Goal: Task Accomplishment & Management: Manage account settings

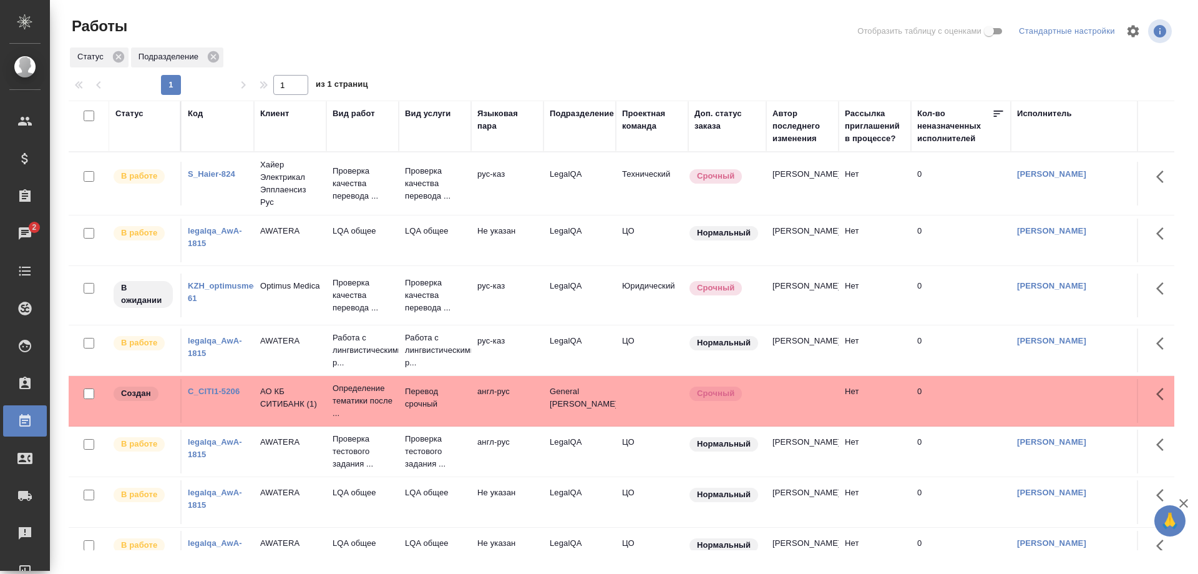
click at [220, 175] on link "S_Haier-824" at bounding box center [211, 173] width 47 height 9
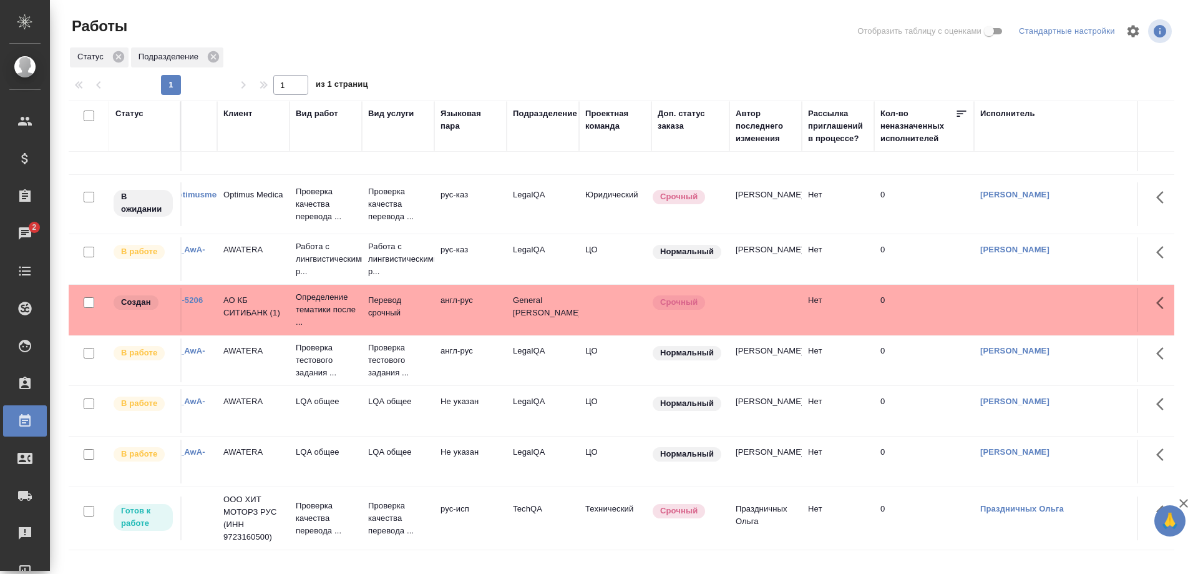
scroll to position [91, 0]
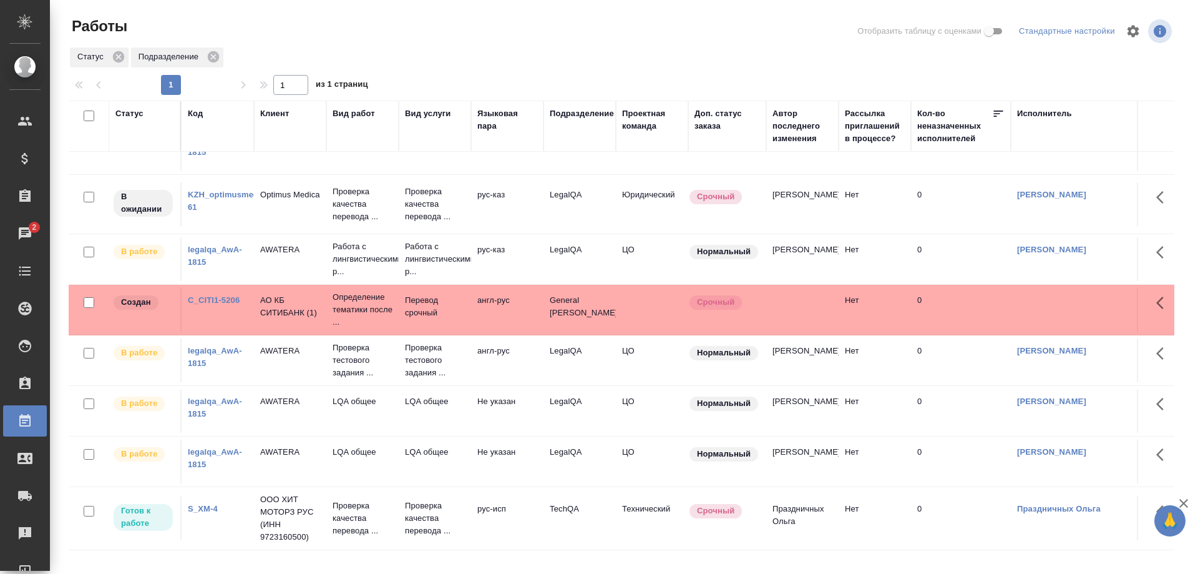
click at [208, 193] on link "KZH_optimusmedica-61" at bounding box center [230, 201] width 85 height 22
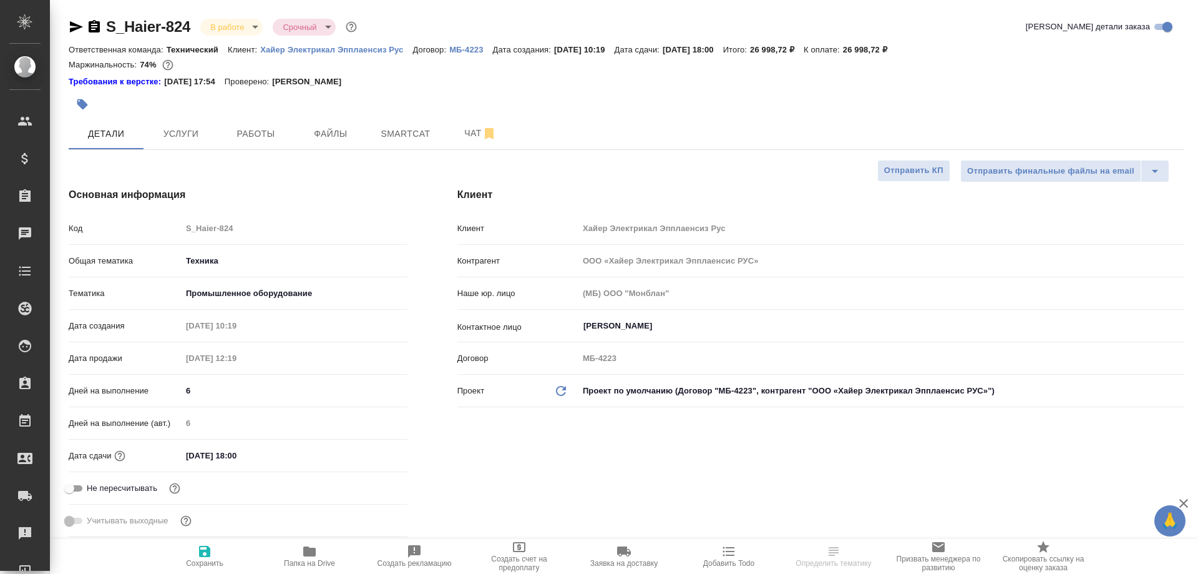
select select "RU"
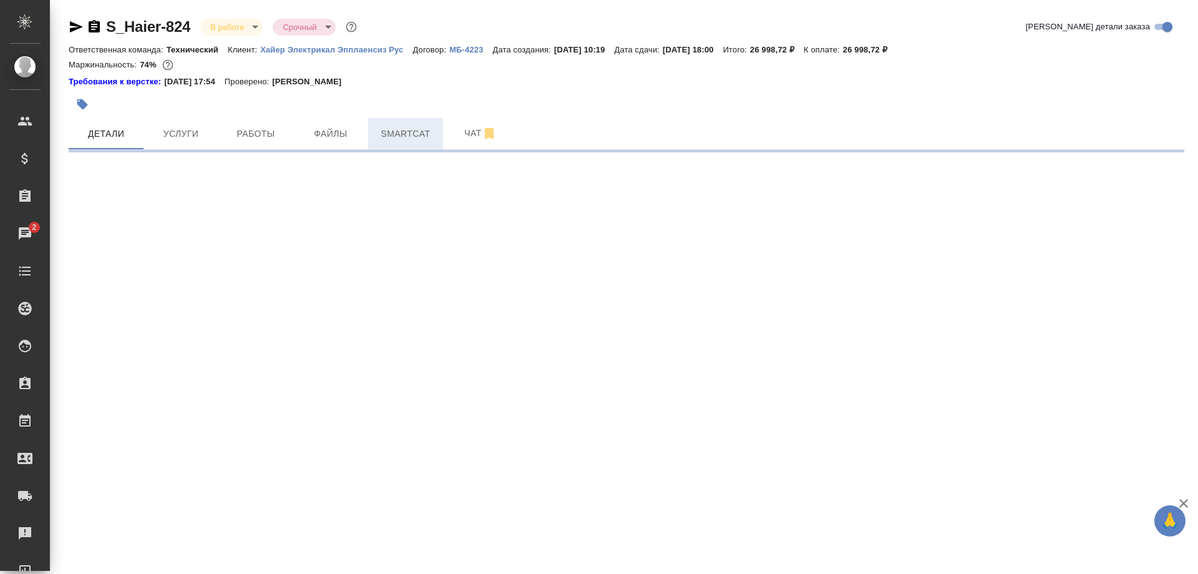
click at [382, 128] on span "Smartcat" at bounding box center [406, 134] width 60 height 16
select select "RU"
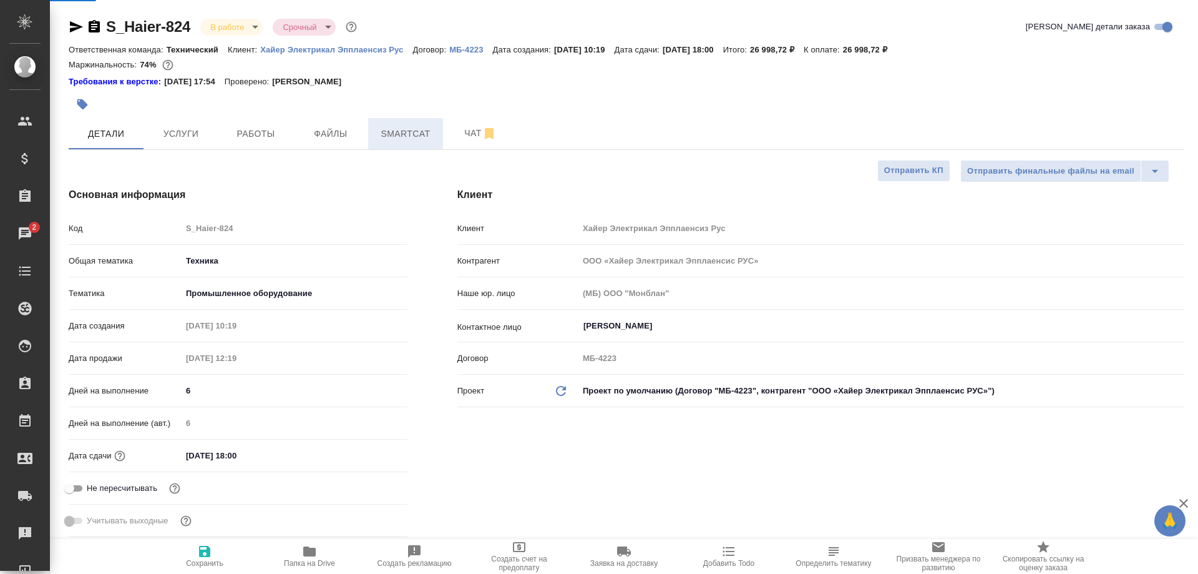
type textarea "x"
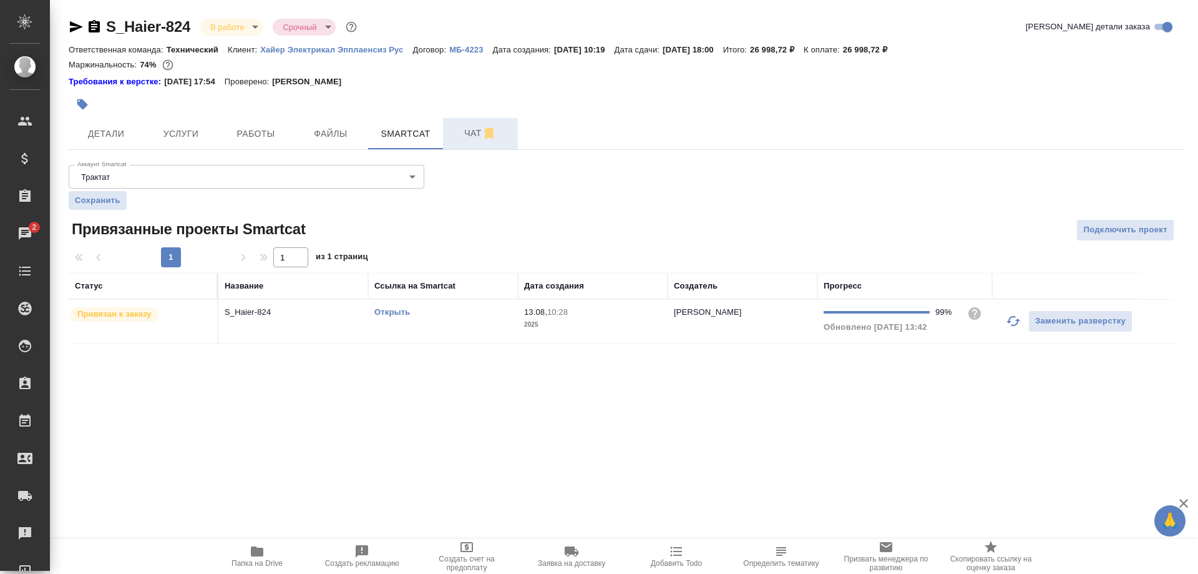
click at [456, 135] on span "Чат" at bounding box center [481, 133] width 60 height 16
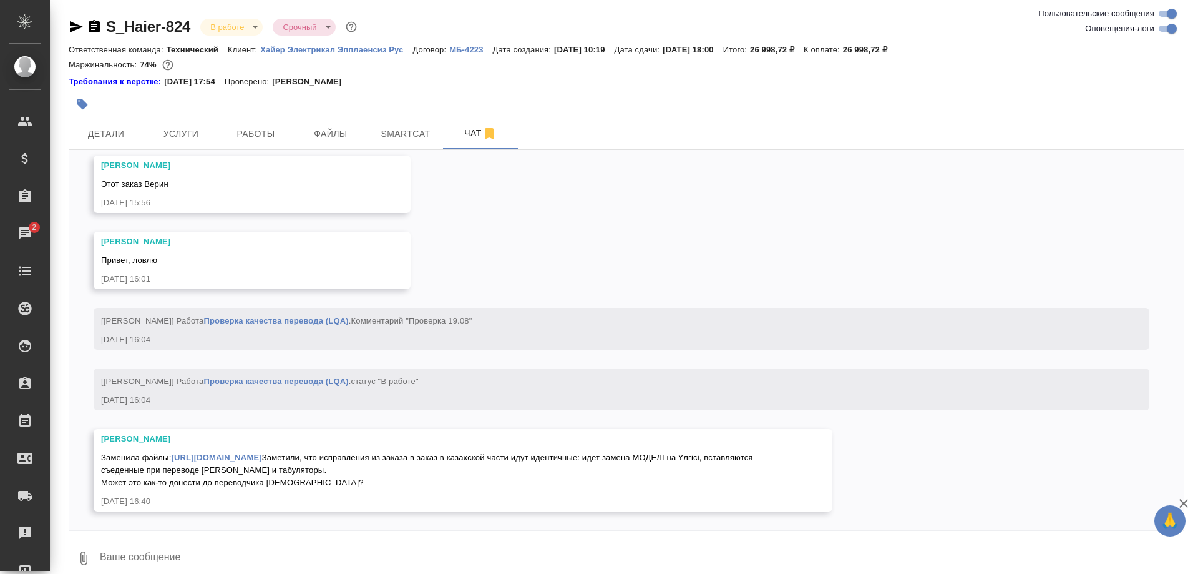
scroll to position [7029, 0]
click at [293, 551] on textarea at bounding box center [642, 558] width 1086 height 42
type textarea "G"
type textarea "П"
type textarea "Доброе утро! Переводчик конкретно в этом заказе был другой"
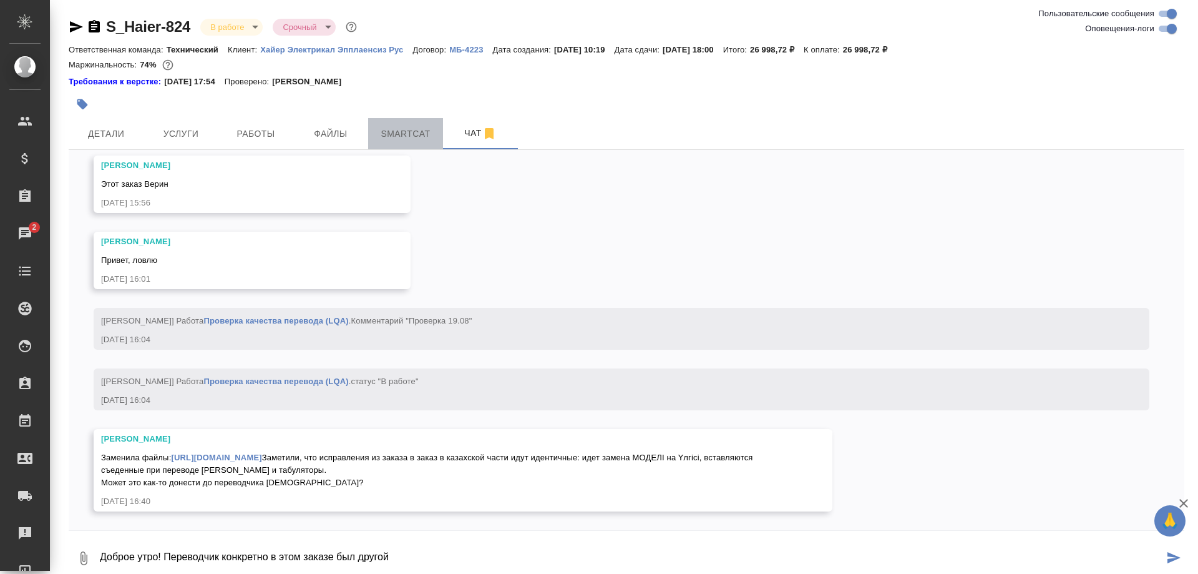
click at [406, 130] on span "Smartcat" at bounding box center [406, 134] width 60 height 16
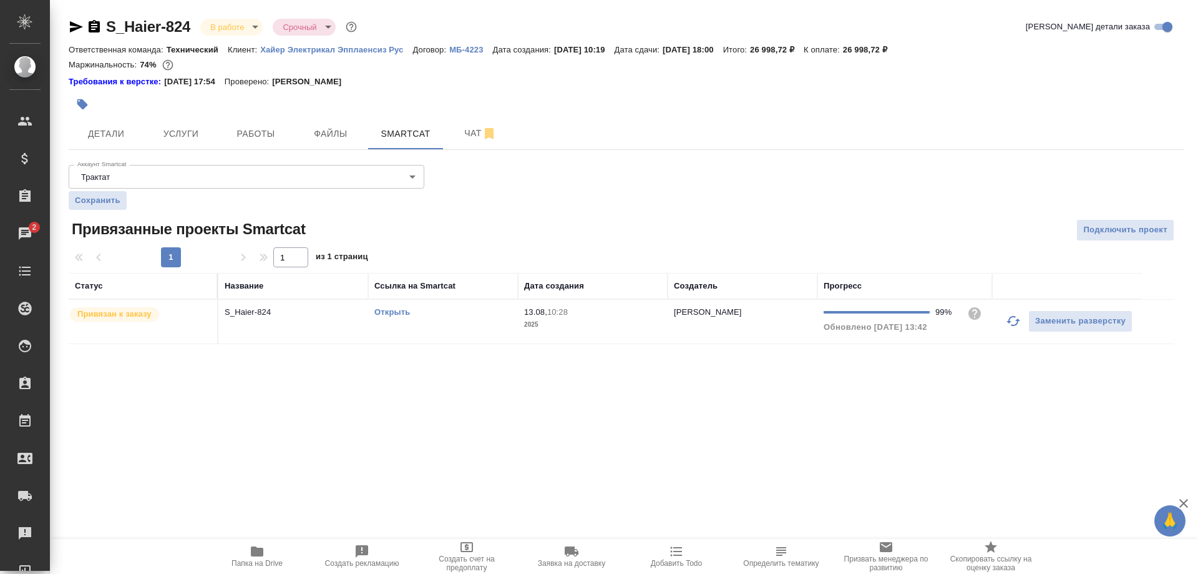
click at [396, 313] on link "Открыть" at bounding box center [393, 311] width 36 height 9
click at [380, 314] on link "Открыть" at bounding box center [393, 311] width 36 height 9
click at [387, 311] on link "Открыть" at bounding box center [393, 311] width 36 height 9
click at [454, 136] on span "Чат" at bounding box center [481, 133] width 60 height 16
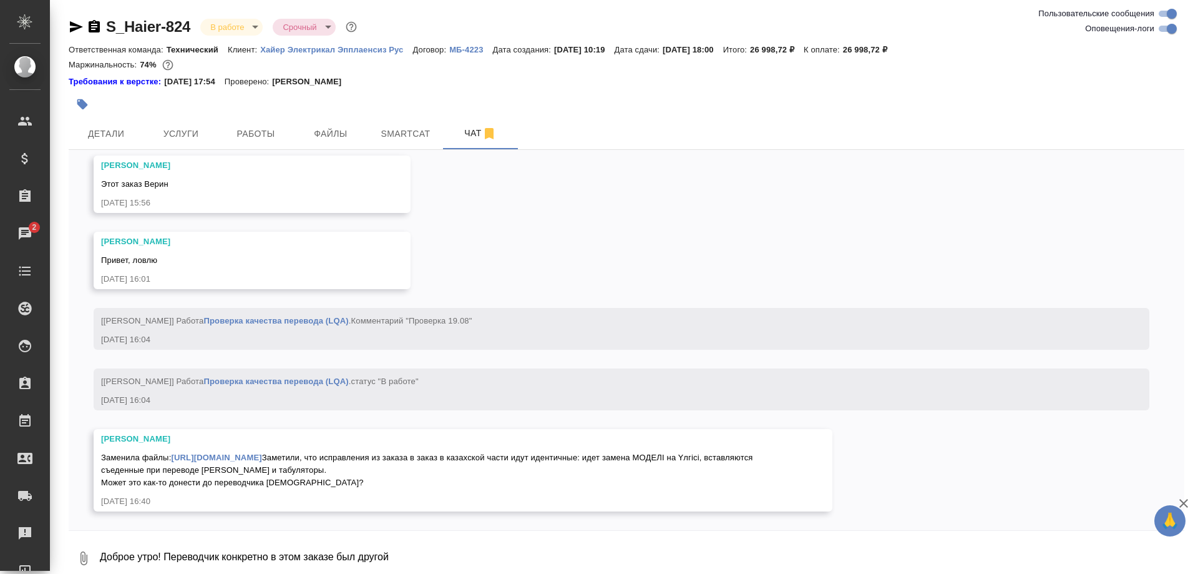
scroll to position [7029, 0]
click at [451, 549] on textarea "Доброе утро! Переводчик конкретно в этом заказе был другой" at bounding box center [642, 558] width 1086 height 42
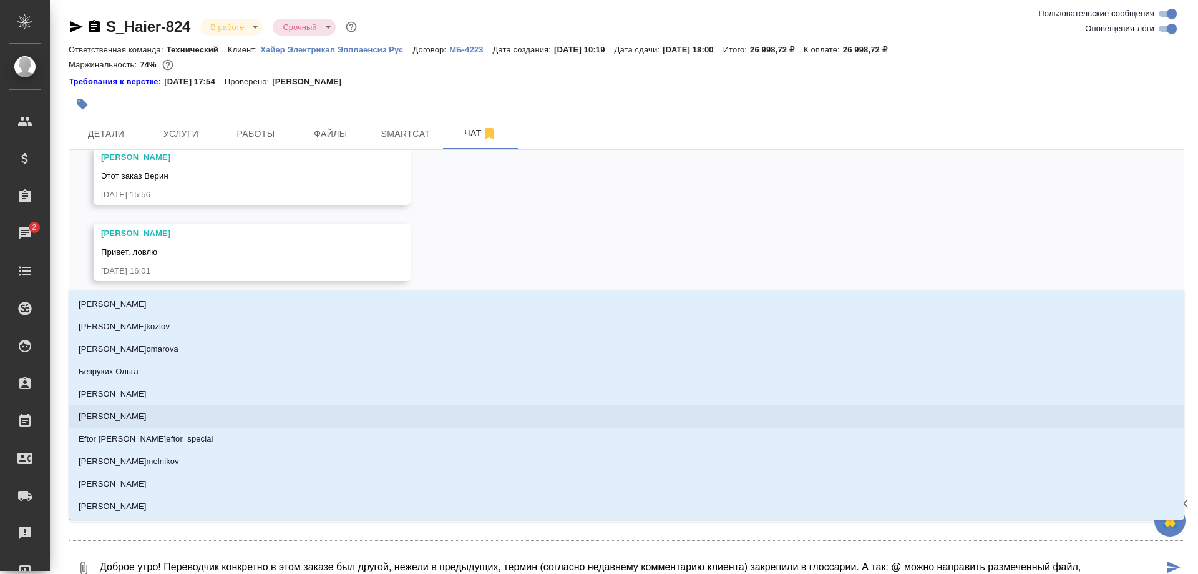
type textarea "Доброе утро! Переводчик конкретно в этом заказе был другой, нежели в предыдущих…"
type input "б"
type textarea "Доброе утро! Переводчик конкретно в этом заказе был другой, нежели в предыдущих…"
type input "бе"
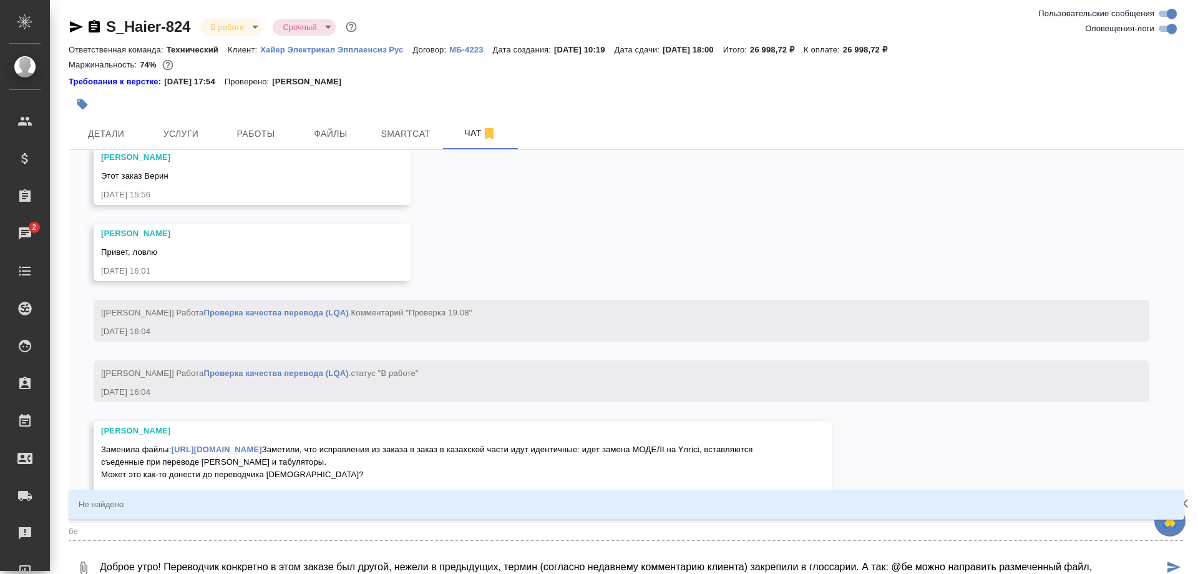
type textarea "Доброе утро! Переводчик конкретно в этом заказе был другой, нежели в предыдущих…"
type input "бел"
type textarea "Доброе утро! Переводчик конкретно в этом заказе был другой, нежели в предыдущих…"
type input "беля"
type textarea "Доброе утро! Переводчик конкретно в этом заказе был другой, нежели в предыдущих…"
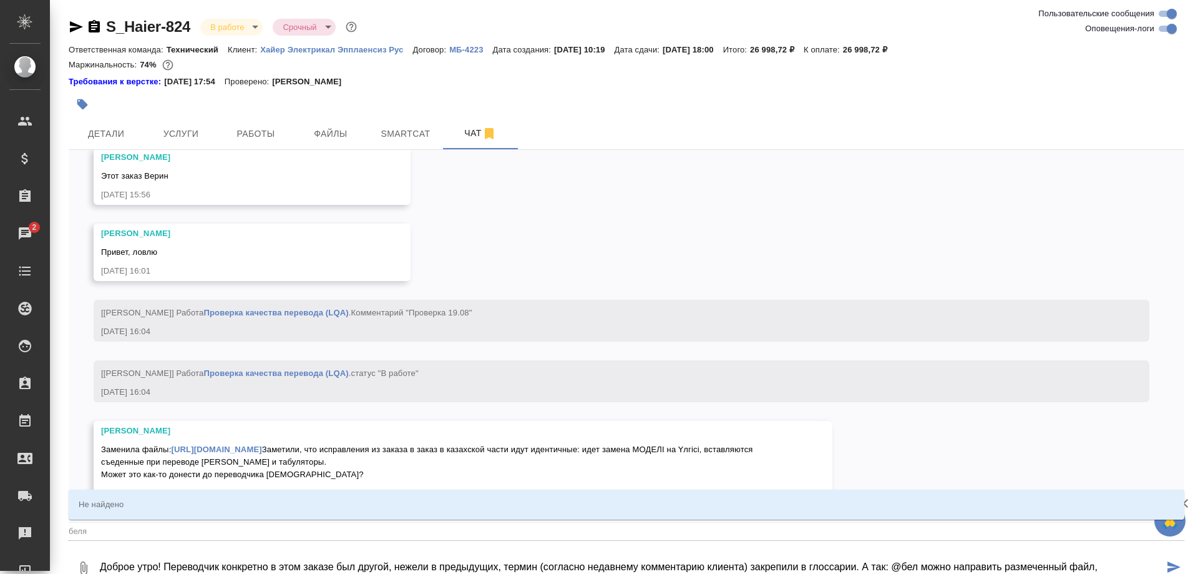
type input "бел"
type textarea "Доброе утро! Переводчик конкретно в этом заказе был другой, нежели в предыдущих…"
type input "бе"
type textarea "Доброе утро! Переводчик конкретно в этом заказе был другой, нежели в предыдущих…"
type input "б"
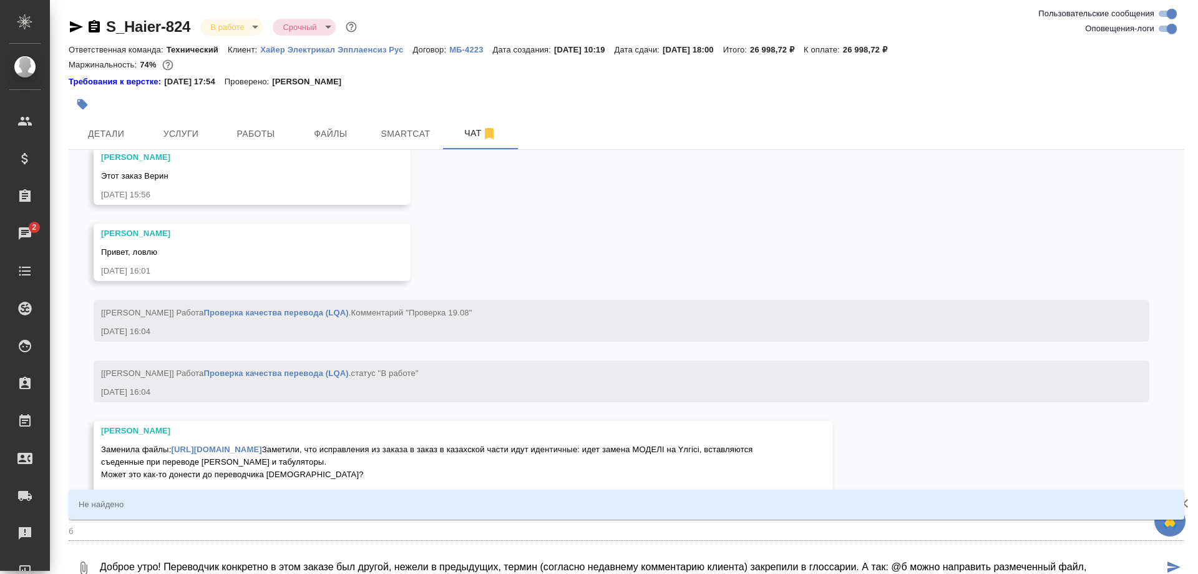
type textarea "Доброе утро! Переводчик конкретно в этом заказе был другой, нежели в предыдущих…"
type input "б"
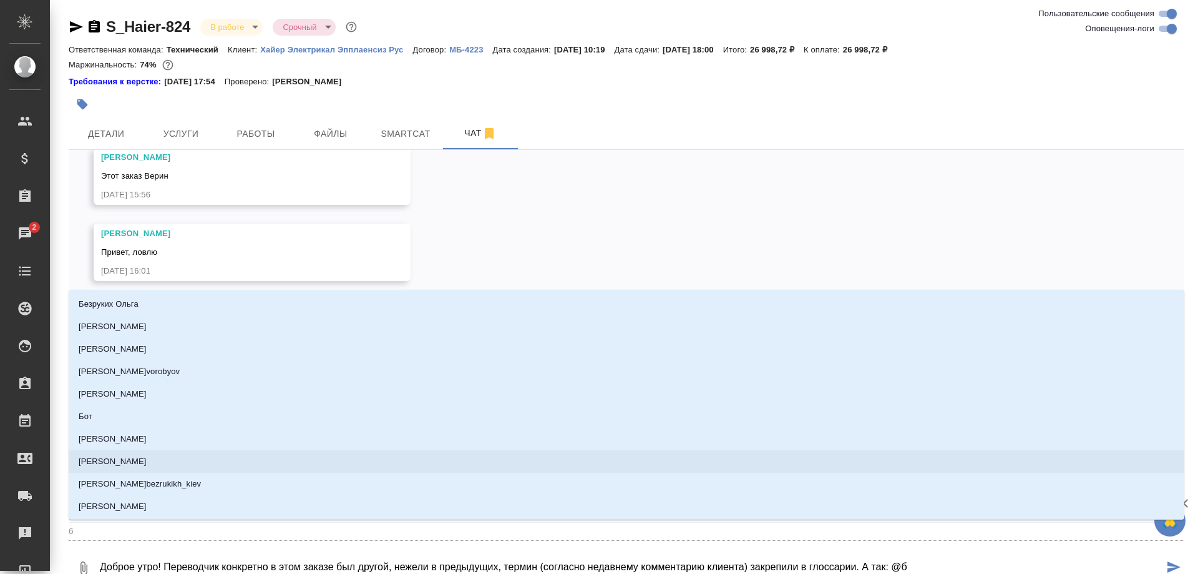
type textarea "Доброе утро! Переводчик конкретно в этом заказе был другой, нежели в предыдущих…"
type input "бе"
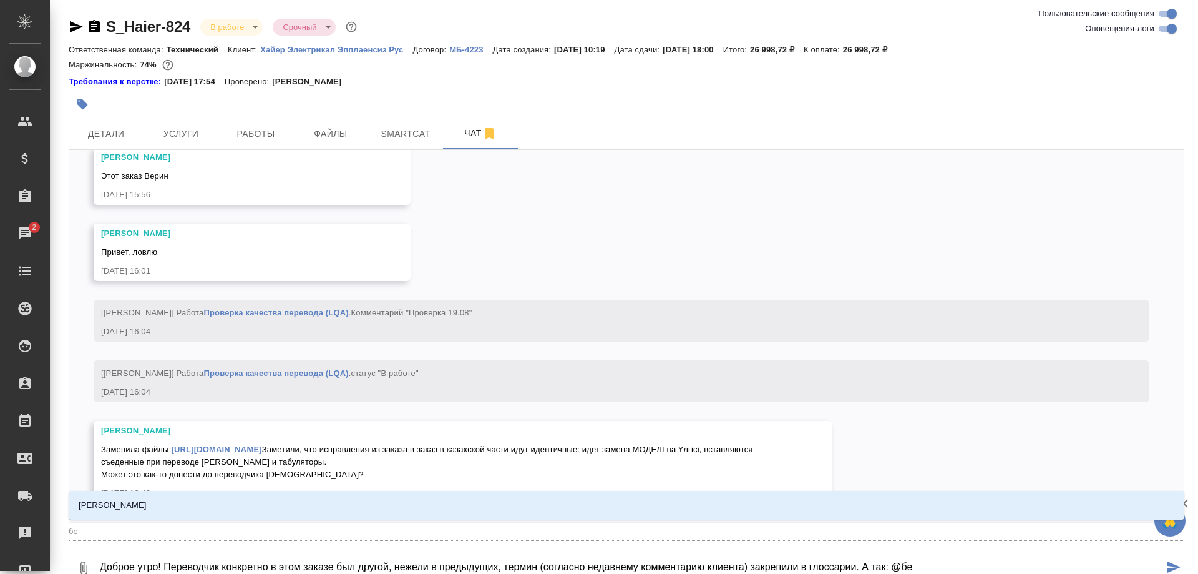
type textarea "Доброе утро! Переводчик конкретно в этом заказе был другой, нежели в предыдущих…"
type input "бел"
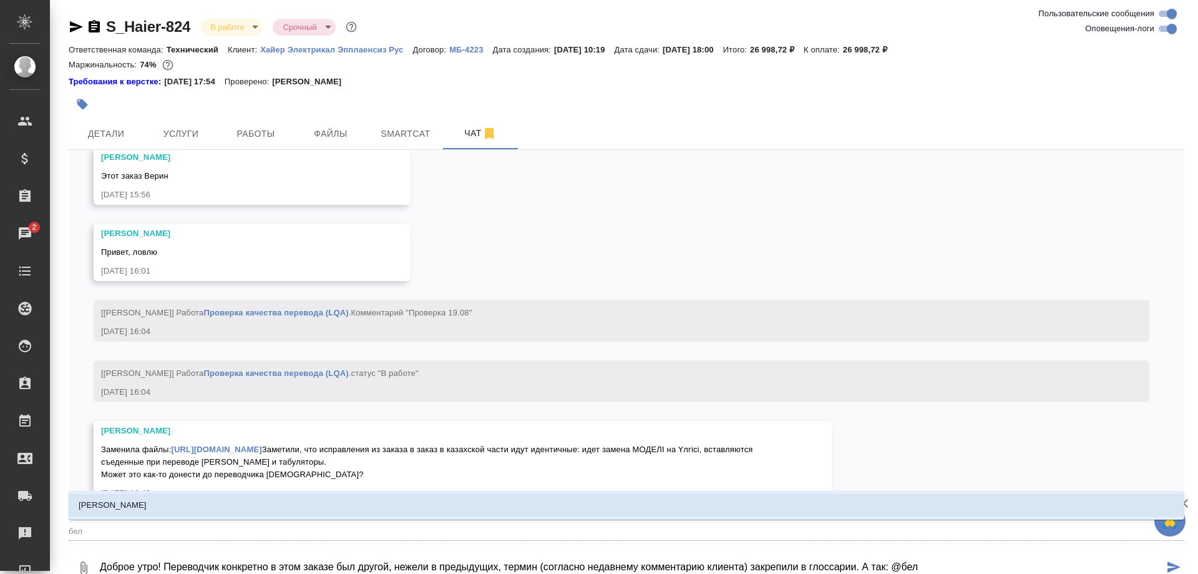
drag, startPoint x: 167, startPoint y: 497, endPoint x: 230, endPoint y: 519, distance: 67.3
click at [167, 499] on li "Белякова Юлия" at bounding box center [627, 505] width 1116 height 22
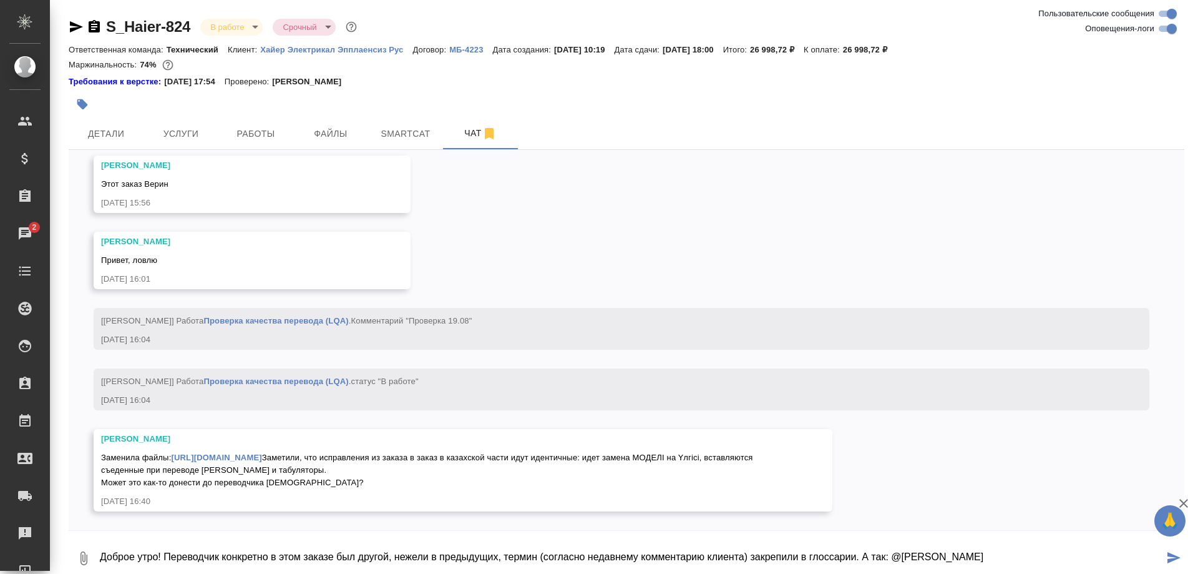
drag, startPoint x: 888, startPoint y: 559, endPoint x: 890, endPoint y: 572, distance: 13.2
click at [889, 559] on textarea "Доброе утро! Переводчик конкретно в этом заказе был другой, нежели в предыдущих…" at bounding box center [631, 558] width 1065 height 42
paste textarea "можно направить размеченный файл,"
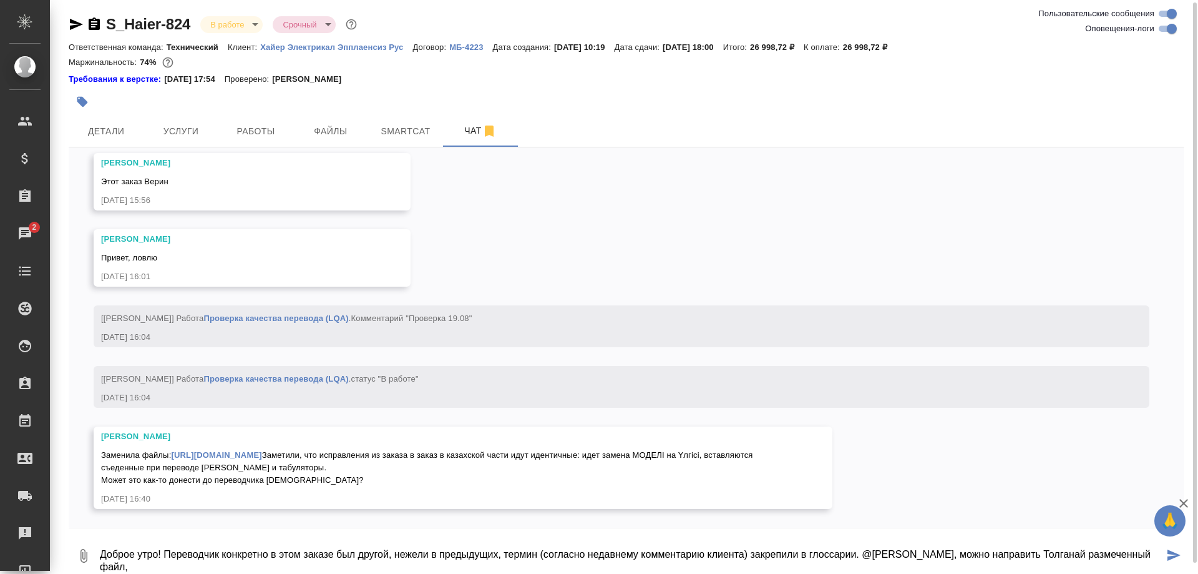
scroll to position [14, 0]
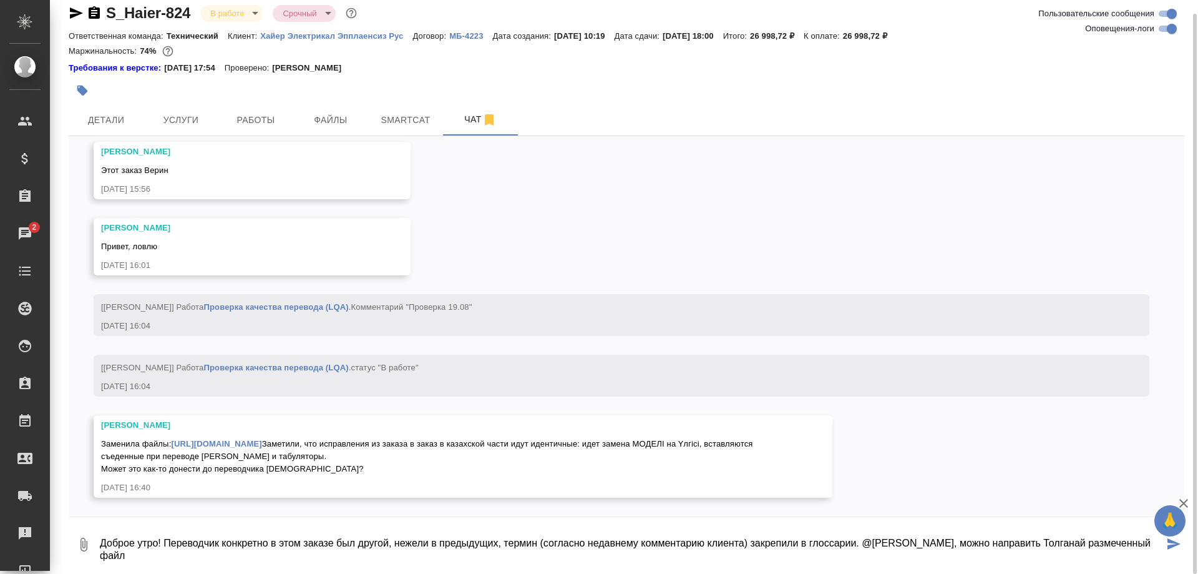
type textarea "Доброе утро! Переводчик конкретно в этом заказе был другой, нежели в предыдущих…"
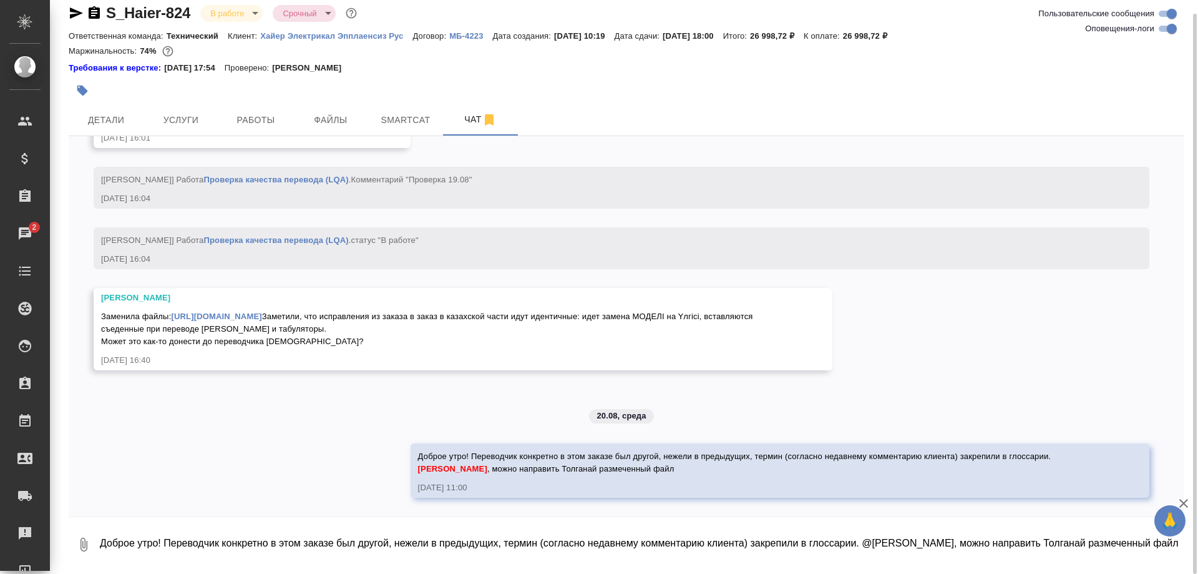
scroll to position [7156, 0]
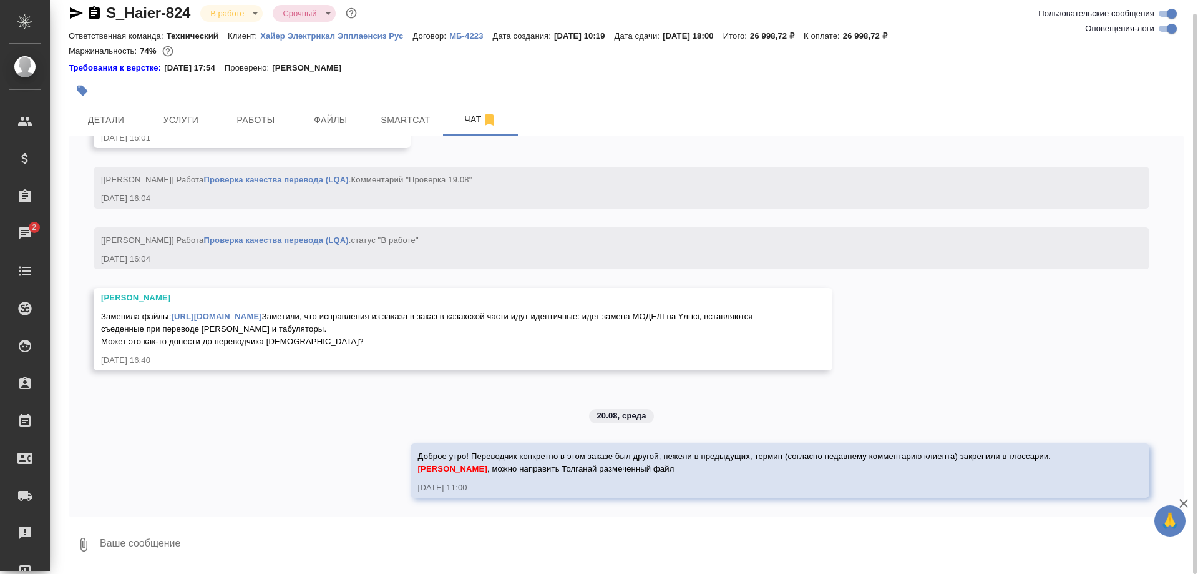
click at [262, 311] on link "https://drive.awatera.com/apps/files/files/10141461?dir=/Shares/%D0%A5%D0%B0%D0…" at bounding box center [216, 315] width 91 height 9
drag, startPoint x: 427, startPoint y: 531, endPoint x: 421, endPoint y: 537, distance: 7.9
click at [426, 533] on textarea at bounding box center [642, 544] width 1086 height 42
type textarea "Итоговые файлы можно сдавать, все правки внесены"
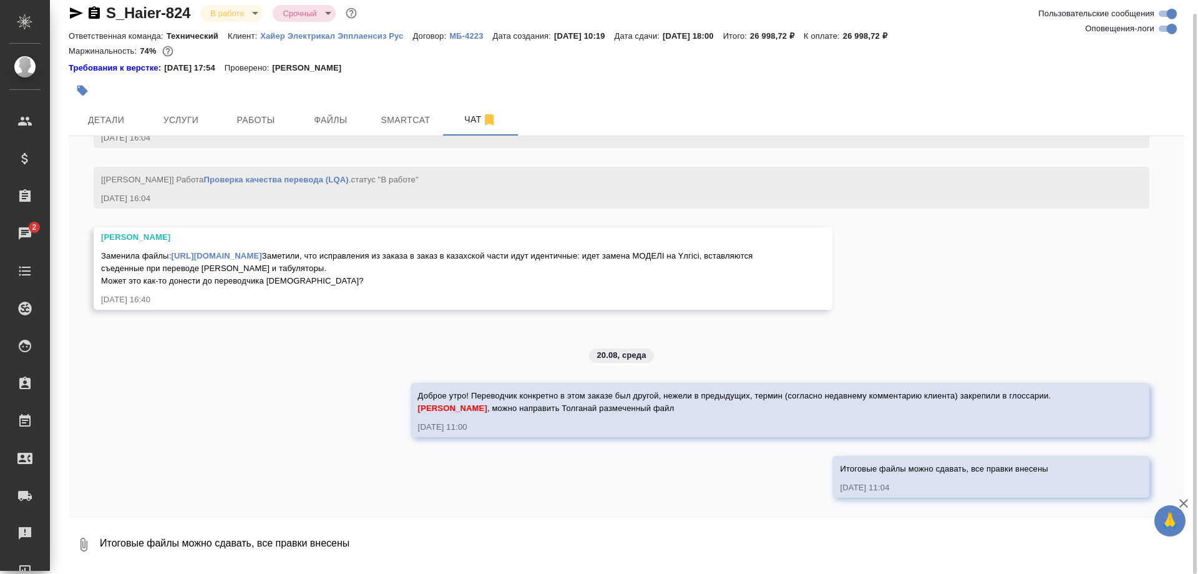
scroll to position [7217, 0]
click at [228, 117] on span "Работы" at bounding box center [256, 121] width 60 height 16
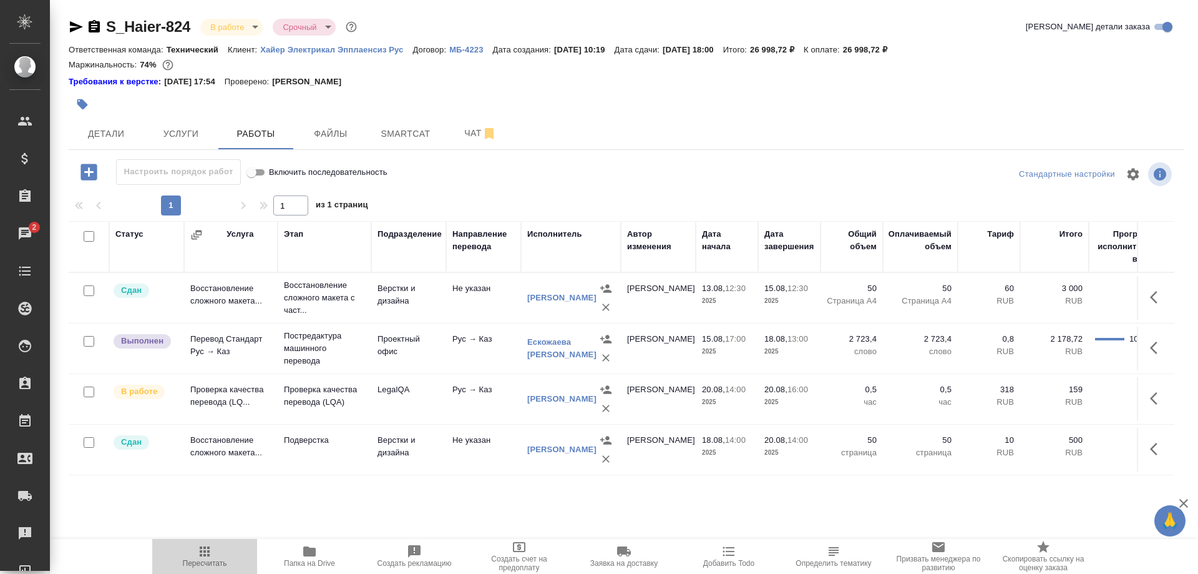
click at [193, 559] on span "Пересчитать" at bounding box center [205, 563] width 44 height 9
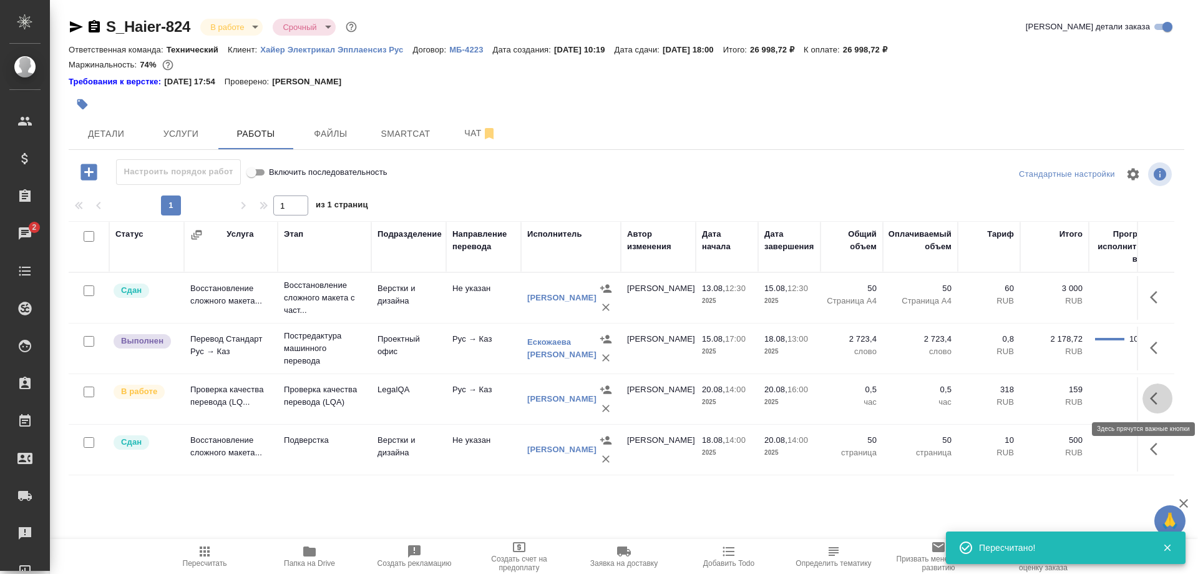
click at [1147, 398] on button "button" at bounding box center [1158, 398] width 30 height 30
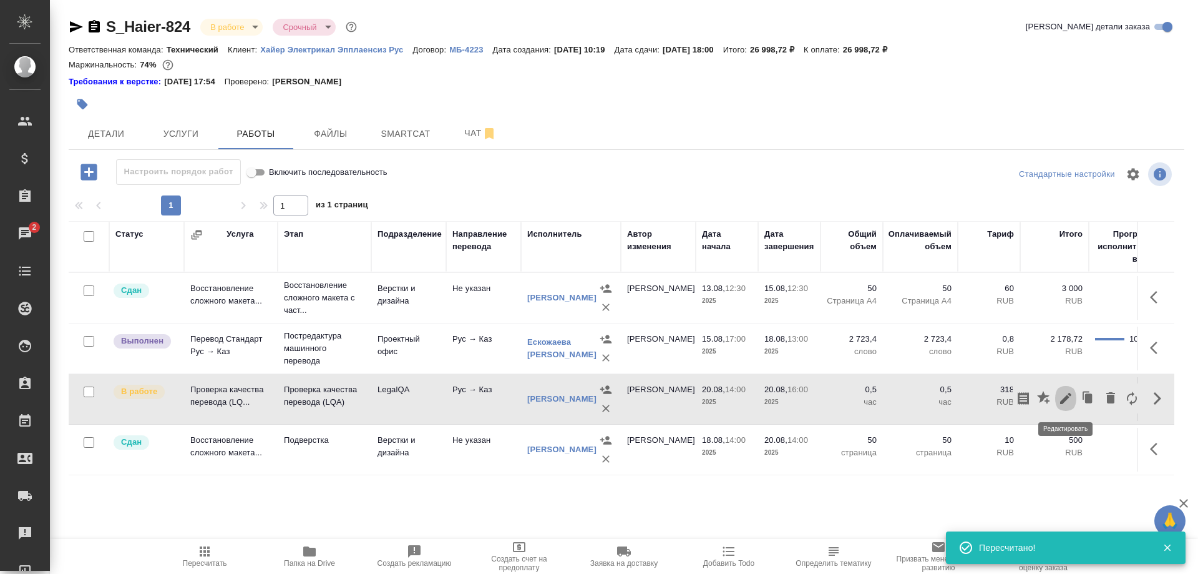
click at [1061, 398] on icon "button" at bounding box center [1066, 398] width 15 height 15
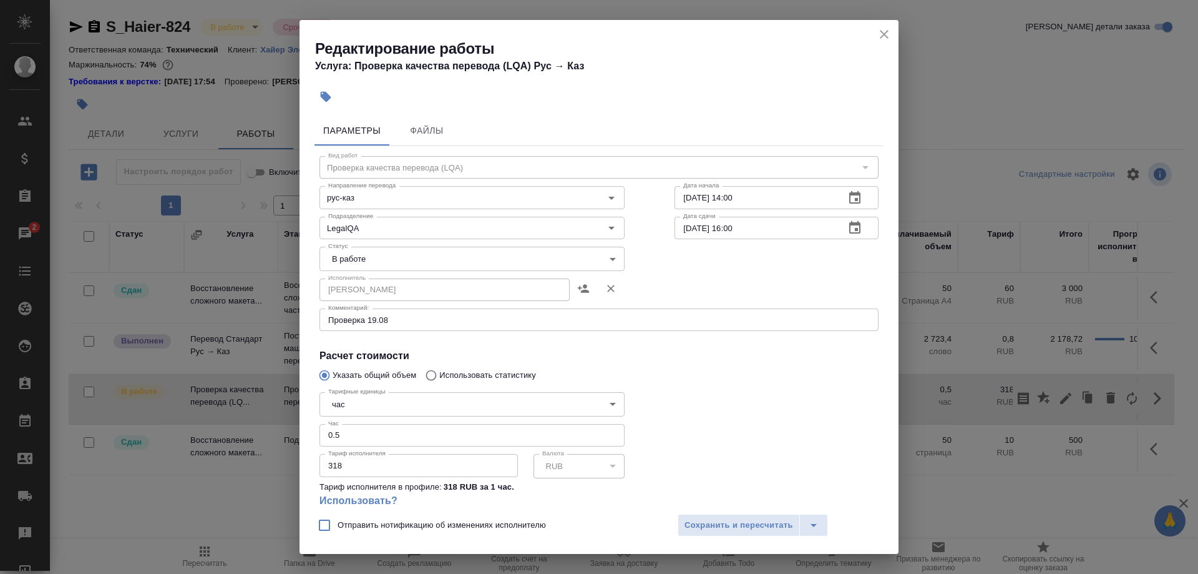
click at [397, 325] on div "Проверка 19.08 x Комментарий:" at bounding box center [599, 319] width 559 height 22
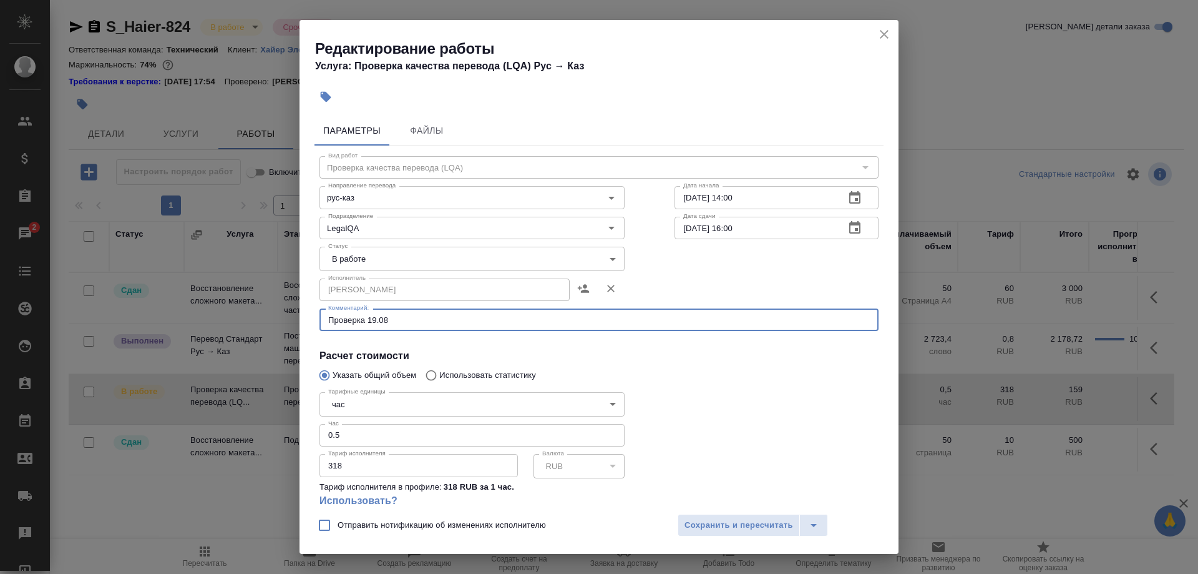
click at [394, 322] on textarea "Проверка 19.08" at bounding box center [599, 319] width 542 height 9
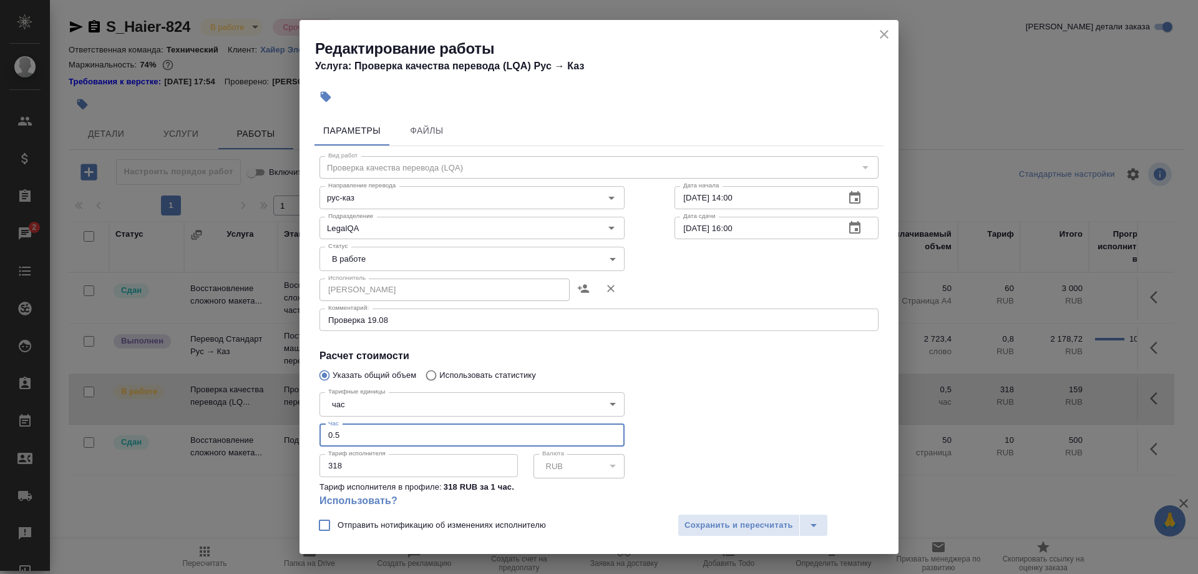
click at [359, 424] on input "0.5" at bounding box center [472, 435] width 305 height 22
type input "0.6"
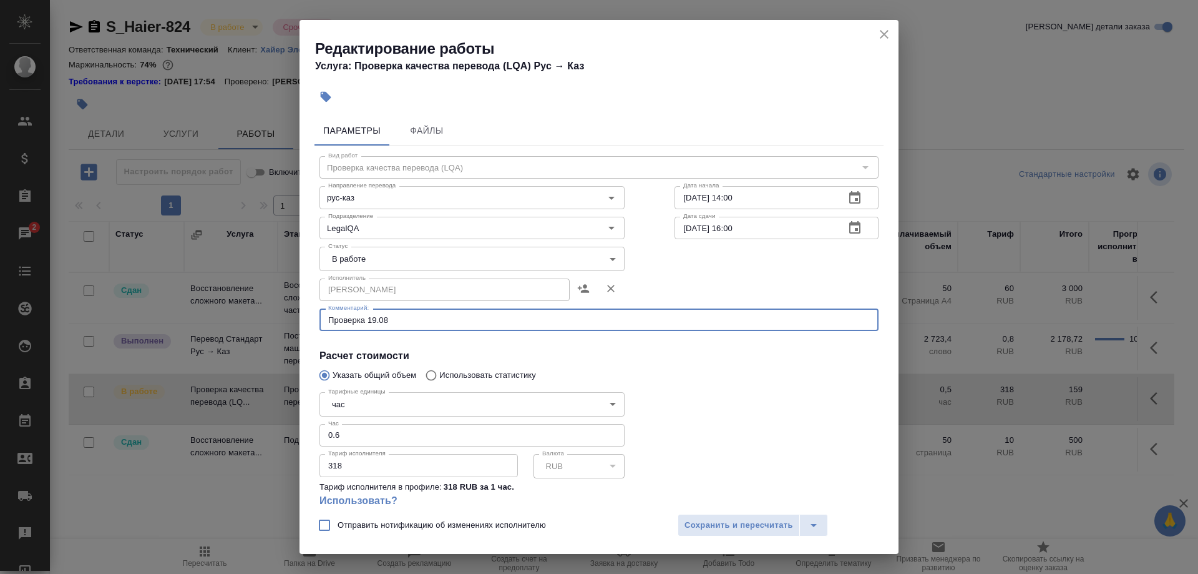
click at [400, 317] on textarea "Проверка 19.08" at bounding box center [599, 319] width 542 height 9
type textarea "Проверка 19.08 + финальная 20.08"
click at [740, 222] on input "20.08.2025 16:00" at bounding box center [755, 228] width 160 height 22
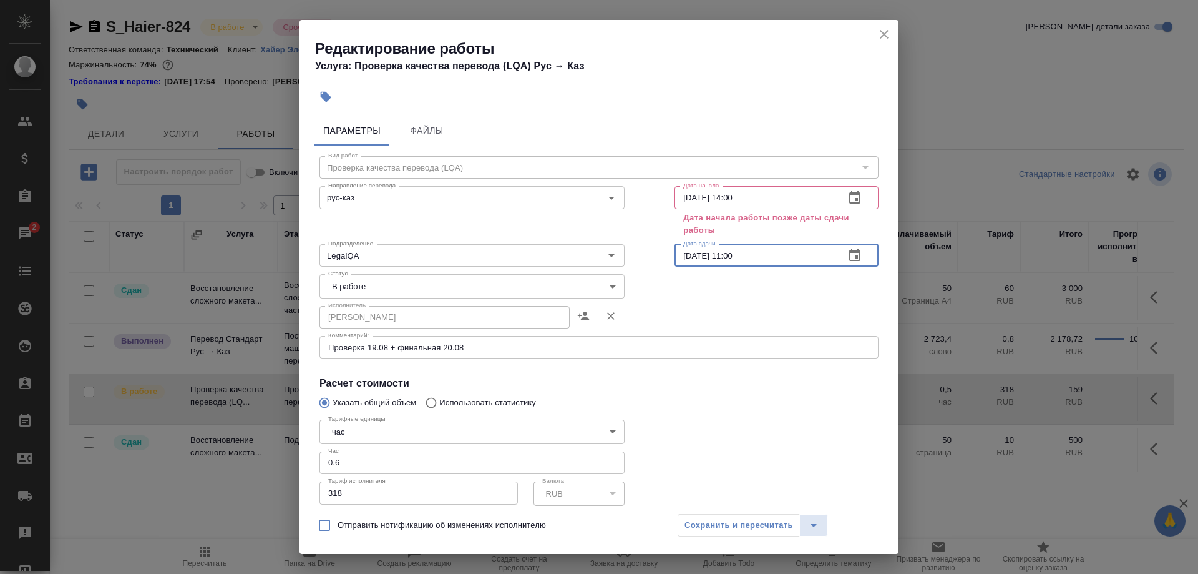
type input "20.08.2025 11:00"
drag, startPoint x: 675, startPoint y: 193, endPoint x: 677, endPoint y: 210, distance: 16.3
click at [675, 193] on div "Дата начала 20.08.2025 14:00 Дата начала Дата начала работы позже даты сдачи ра…" at bounding box center [777, 209] width 254 height 107
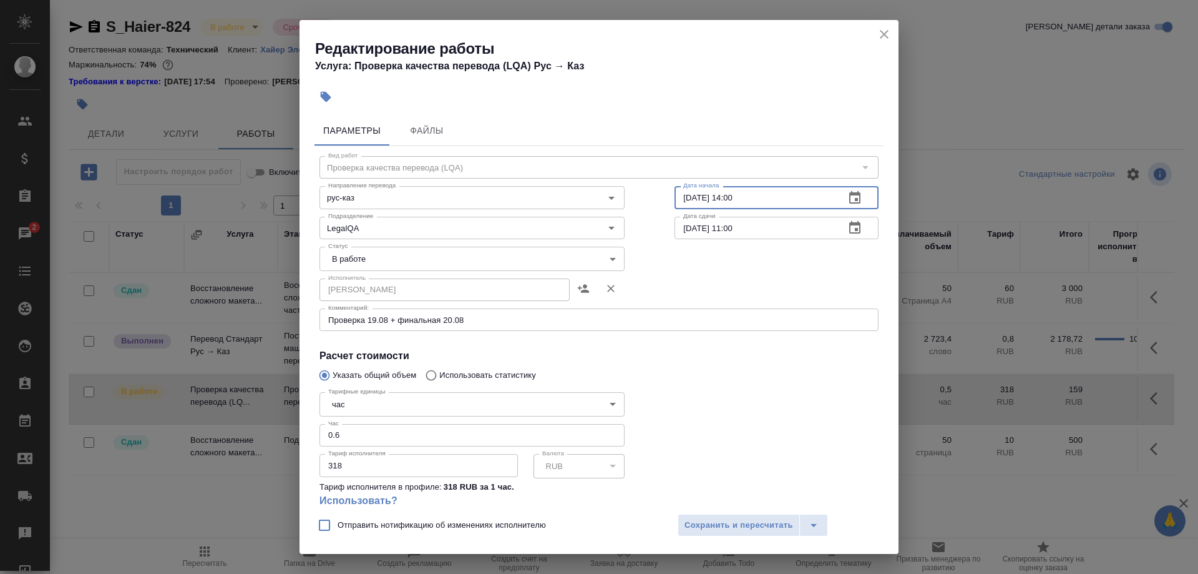
type input "19.08.2025 14:00"
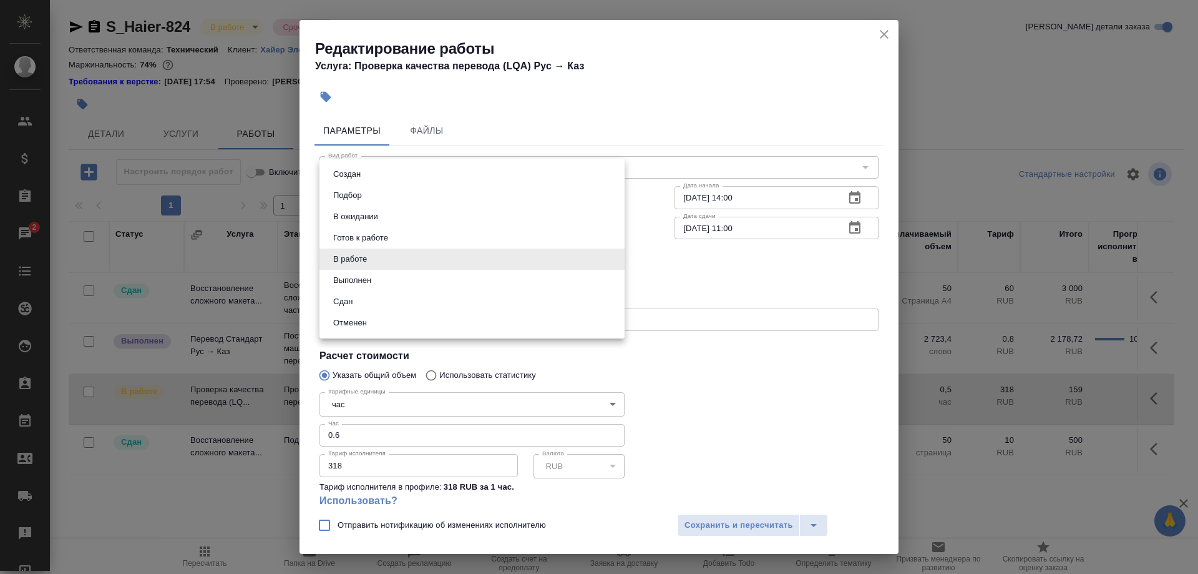
click at [482, 259] on body "🙏 .cls-1 fill:#fff; AWATERA Shirina Sabina Клиенты Спецификации Заказы 2 Чаты T…" at bounding box center [599, 287] width 1198 height 574
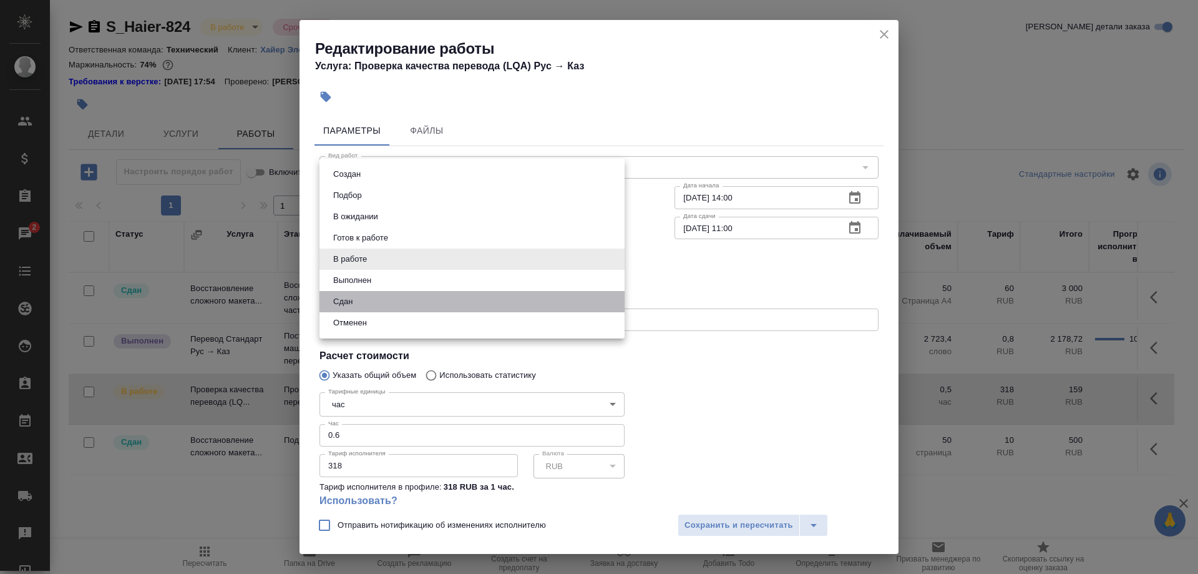
click at [437, 302] on li "Сдан" at bounding box center [472, 301] width 305 height 21
type input "closed"
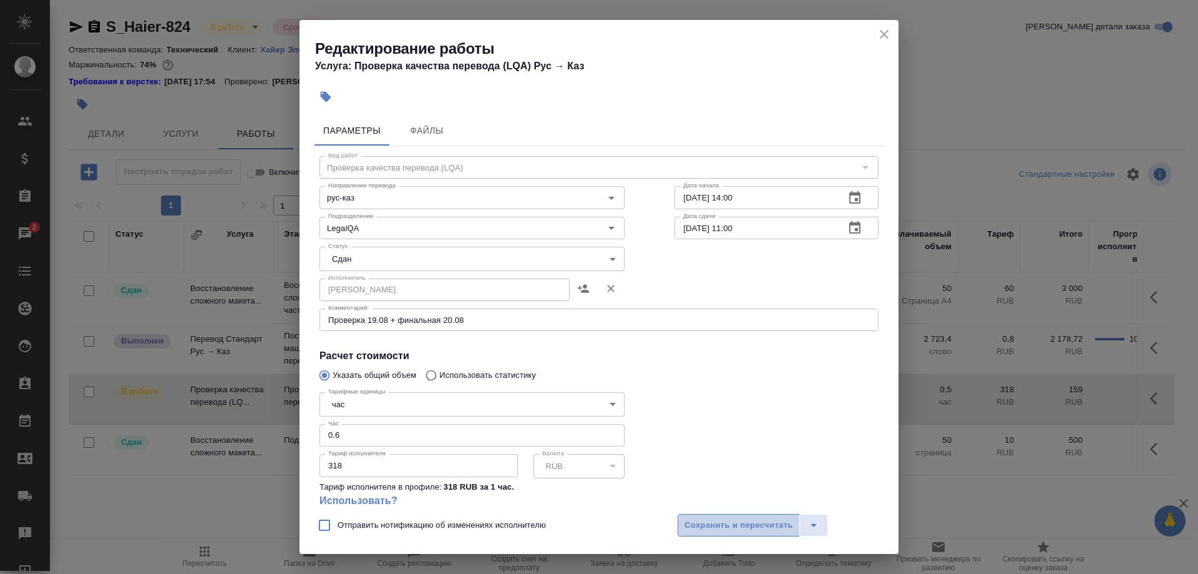
click at [697, 529] on span "Сохранить и пересчитать" at bounding box center [739, 525] width 109 height 14
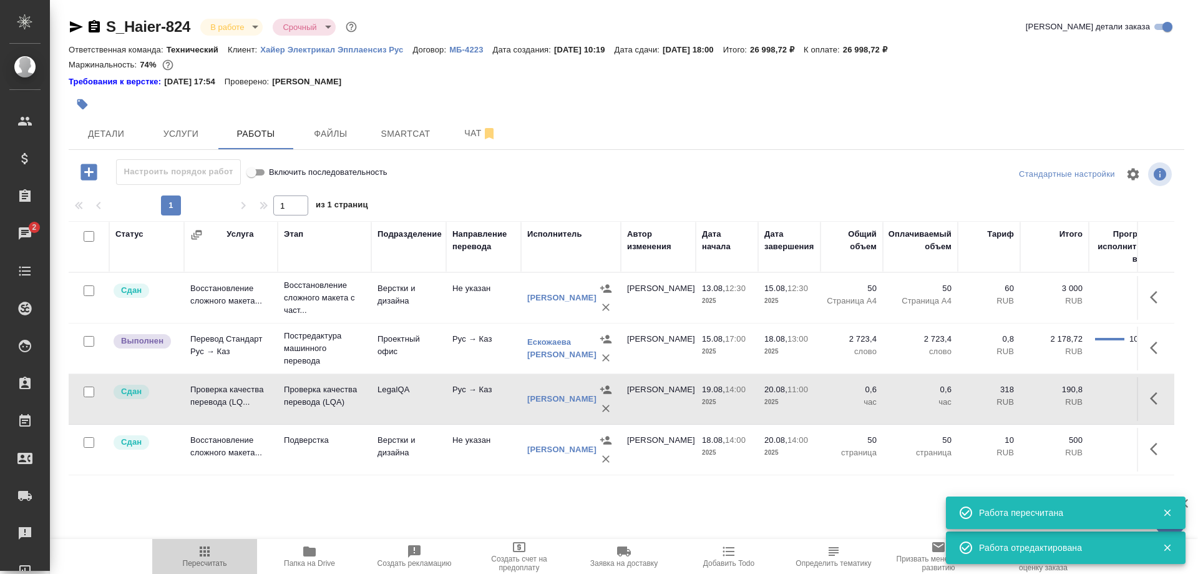
click at [198, 554] on icon "button" at bounding box center [204, 551] width 15 height 15
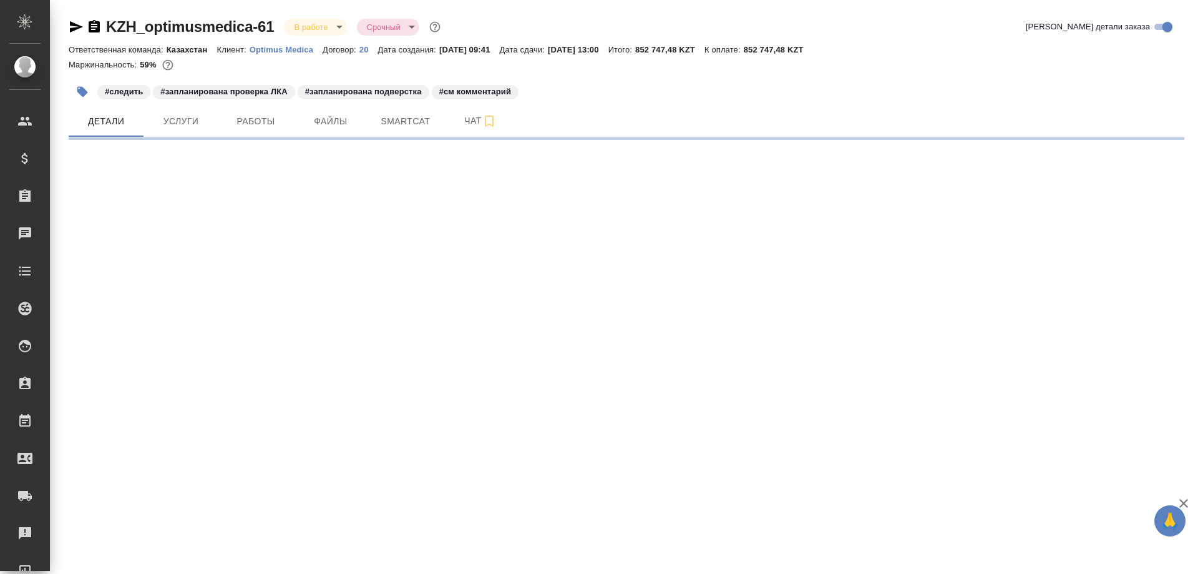
select select "RU"
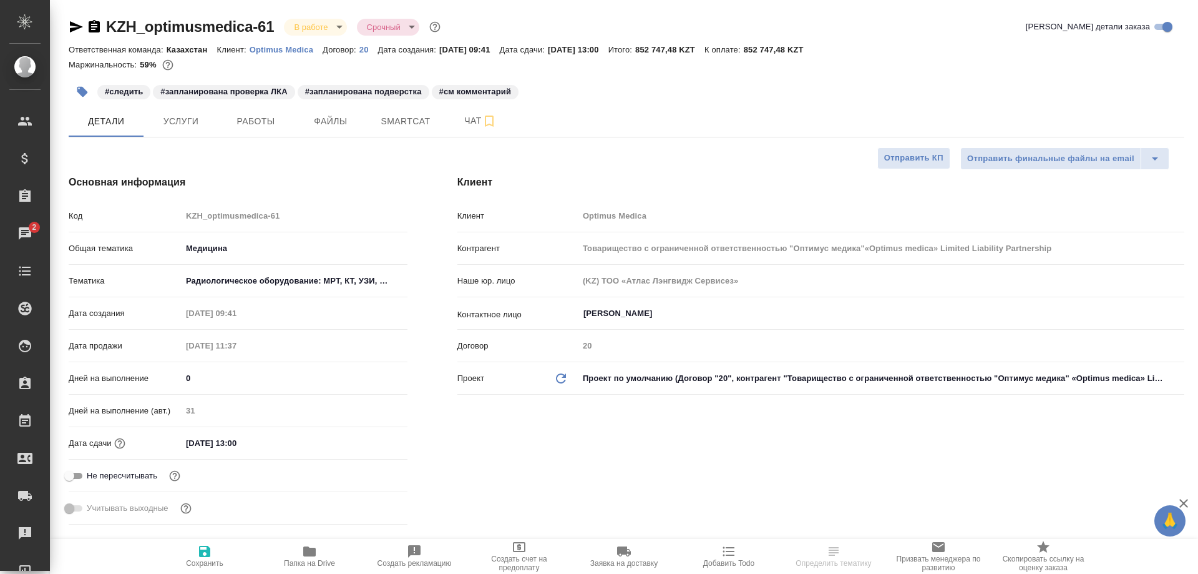
select select "RU"
type input "Товарищество с ограниченной ответственностью "Оптимус медика"«Optimus medica» L…"
type textarea "x"
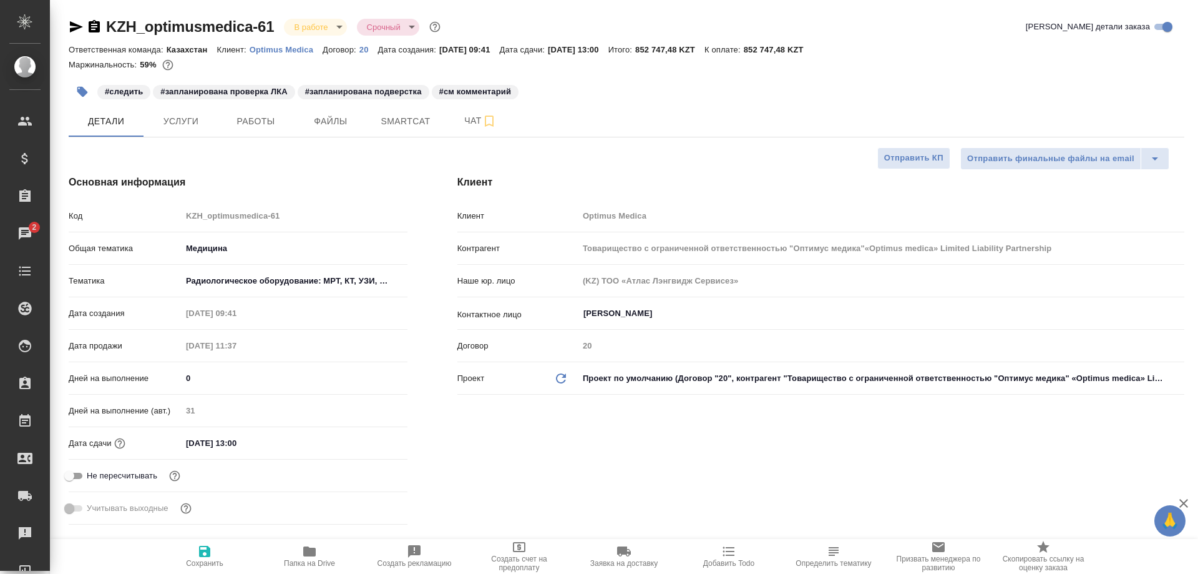
type input "Товарищество с ограниченной ответственностью "Оптимус медика"«Optimus medica» L…"
type textarea "x"
type input "Товарищество с ограниченной ответственностью "Оптимус медика"«Optimus medica» L…"
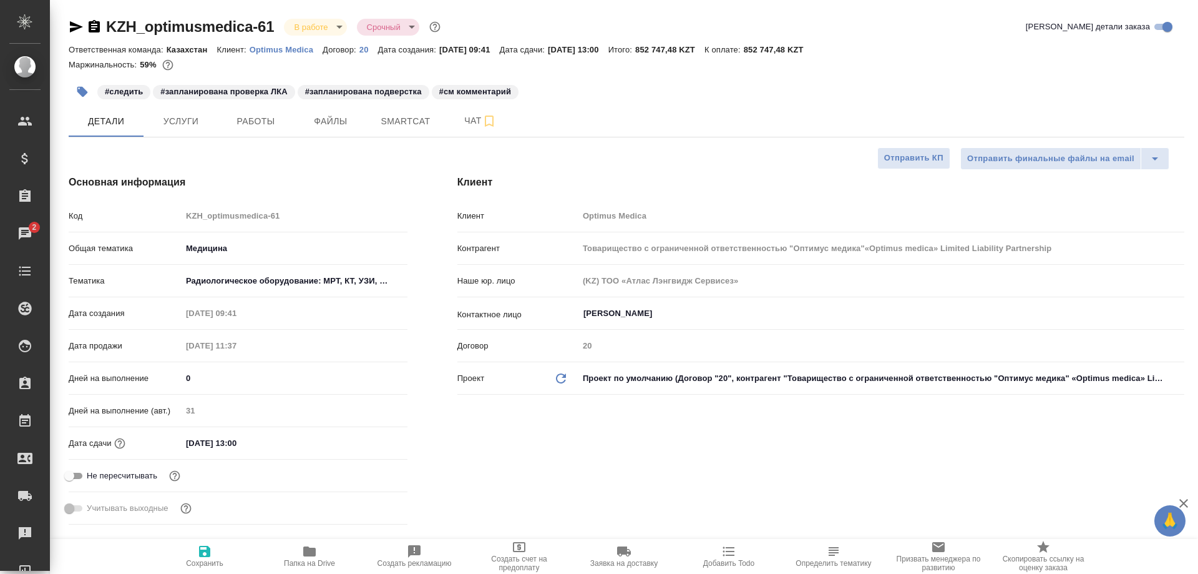
type textarea "x"
click at [394, 120] on span "Smartcat" at bounding box center [406, 122] width 60 height 16
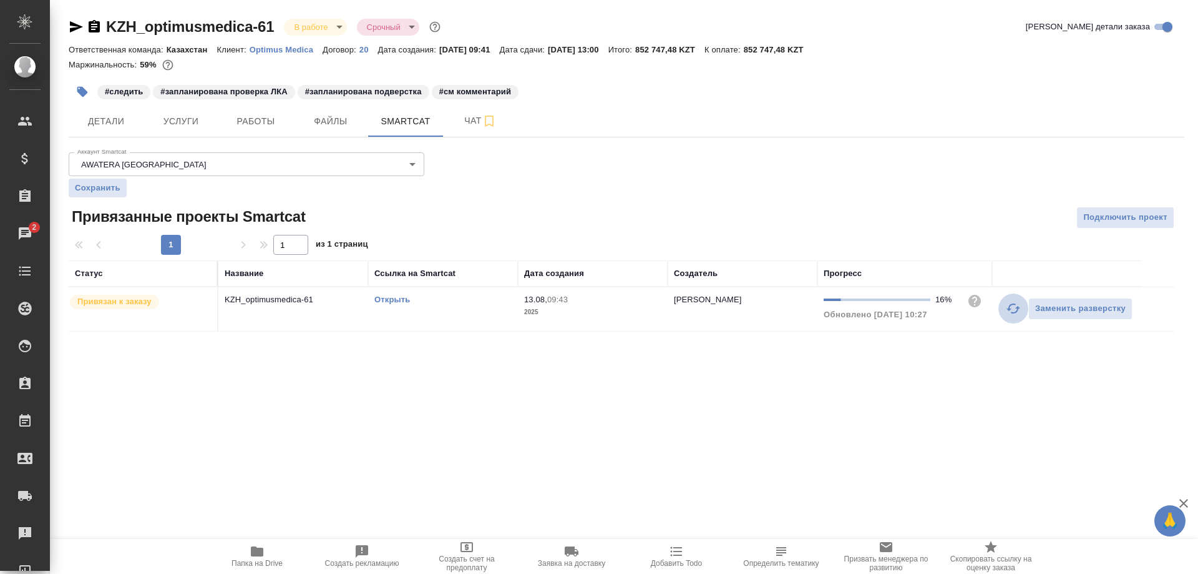
click at [1001, 313] on button "button" at bounding box center [1014, 308] width 30 height 30
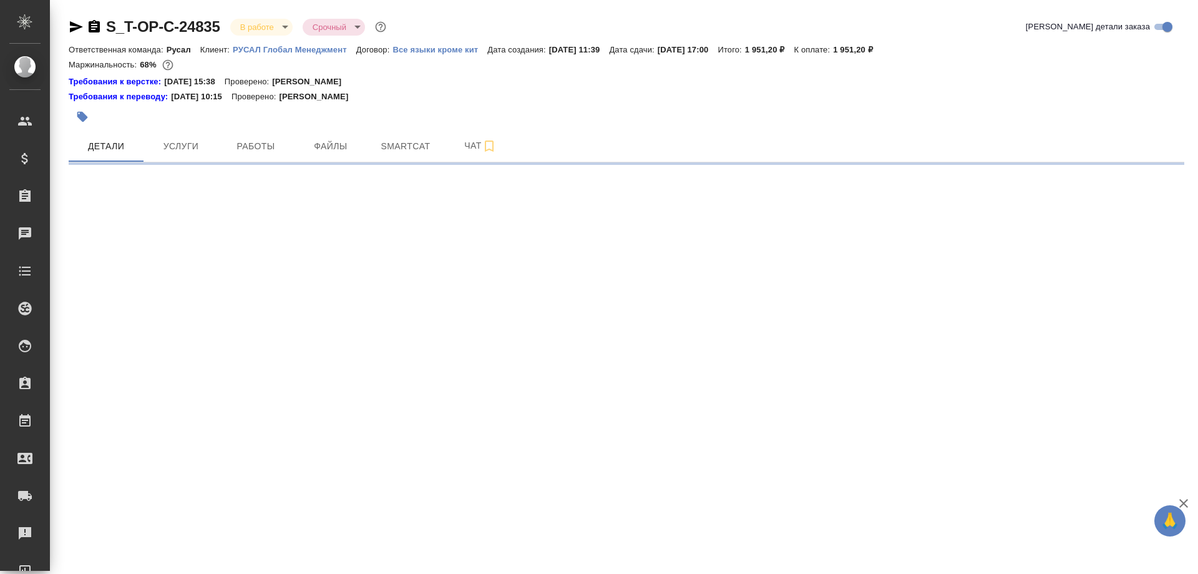
select select "RU"
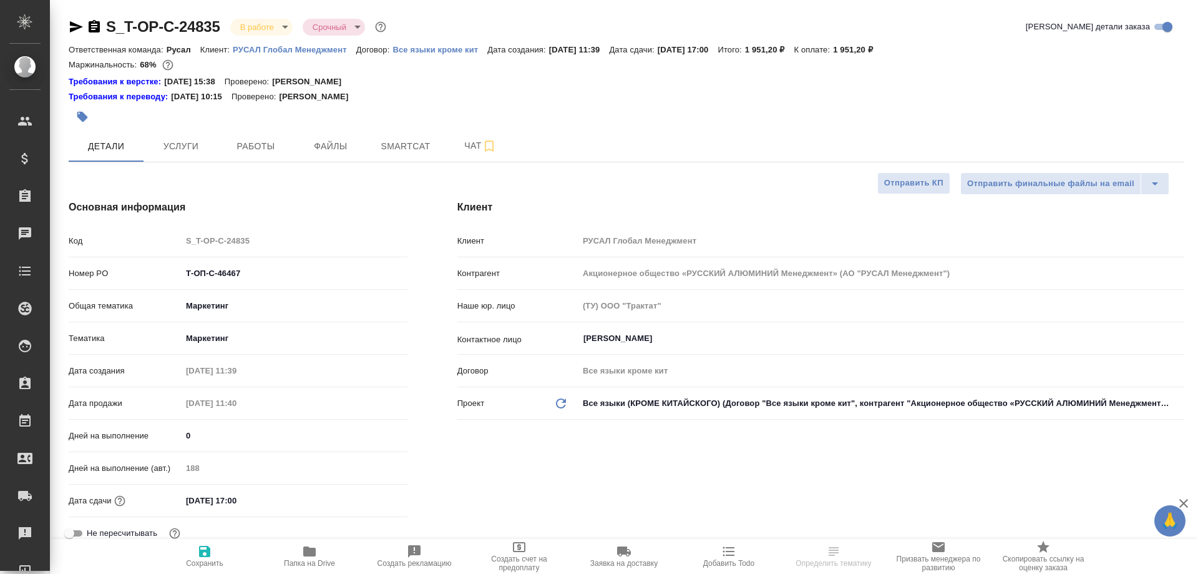
type textarea "x"
select select "RU"
type textarea "x"
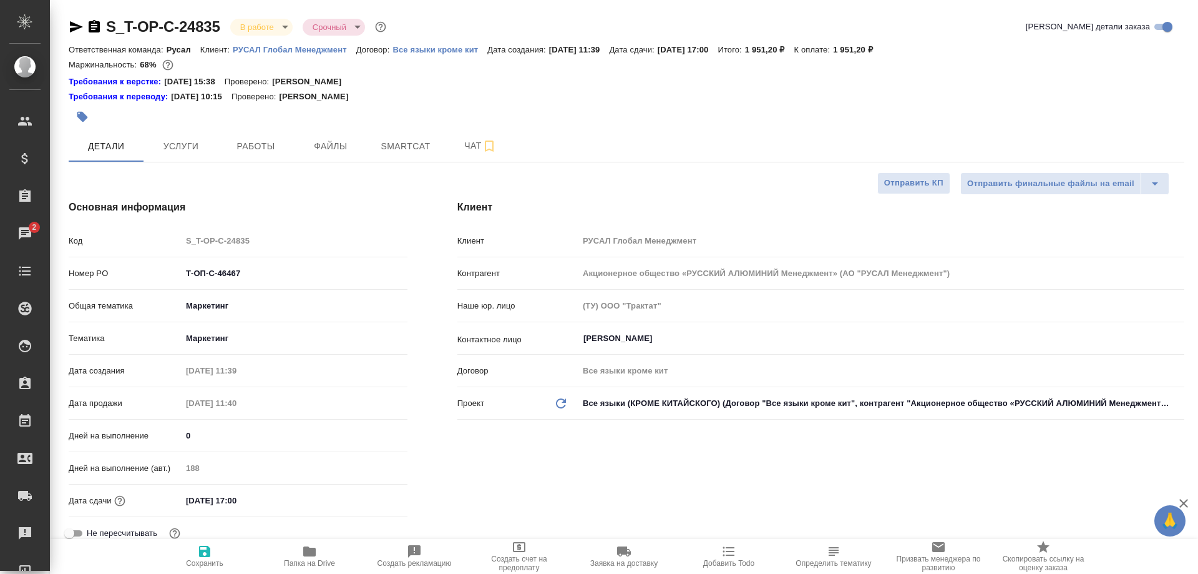
type textarea "x"
click at [258, 145] on span "Работы" at bounding box center [256, 147] width 60 height 16
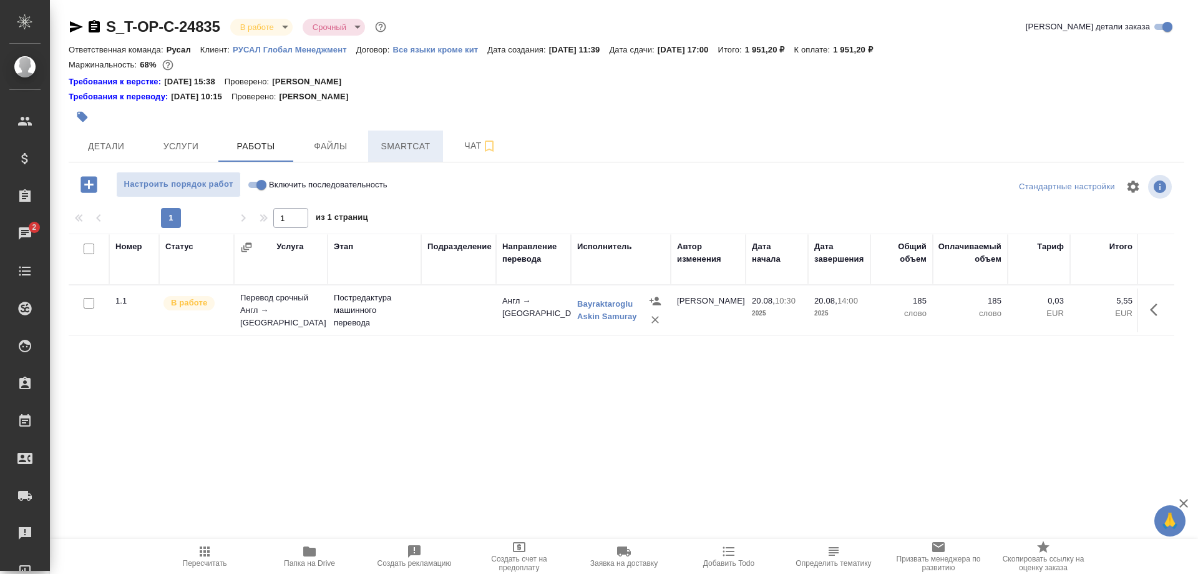
click at [393, 149] on span "Smartcat" at bounding box center [406, 147] width 60 height 16
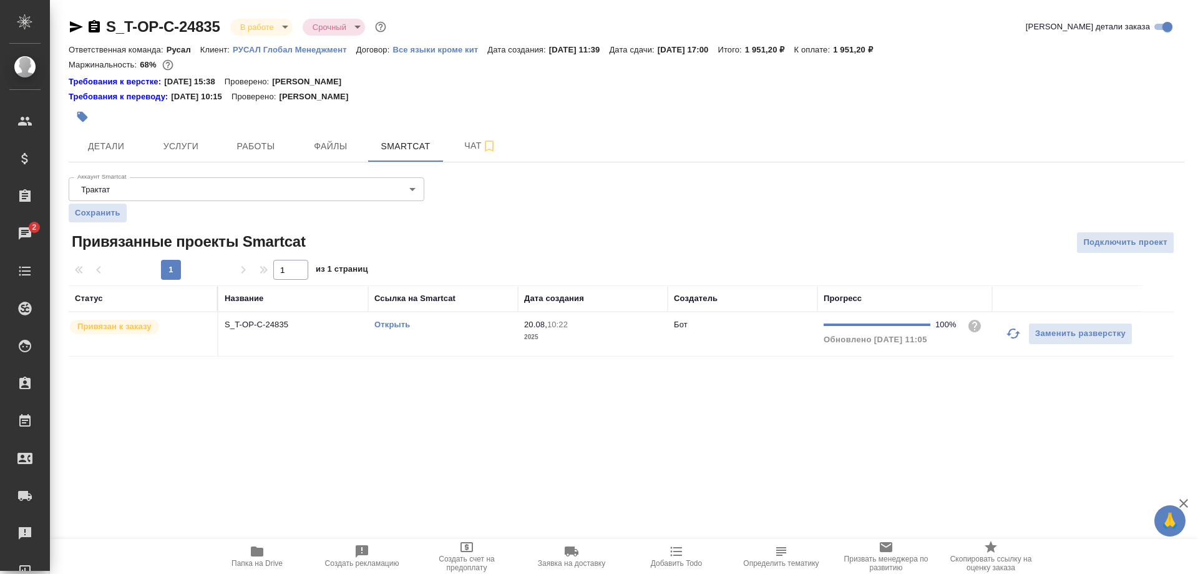
click at [395, 329] on link "Открыть" at bounding box center [393, 324] width 36 height 9
